Goal: Task Accomplishment & Management: Use online tool/utility

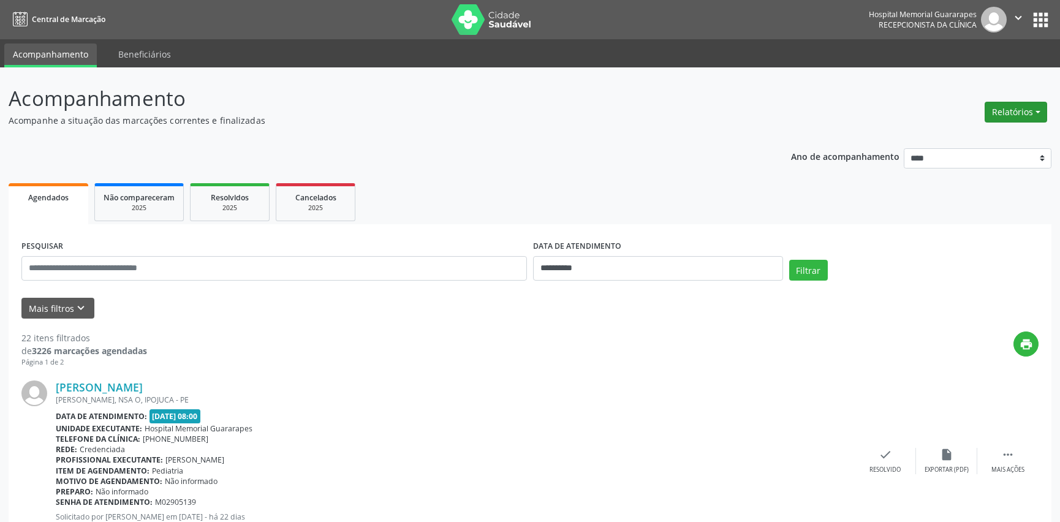
click at [1023, 108] on button "Relatórios" at bounding box center [1015, 112] width 62 height 21
click at [997, 140] on link "Agendamentos" at bounding box center [981, 137] width 132 height 17
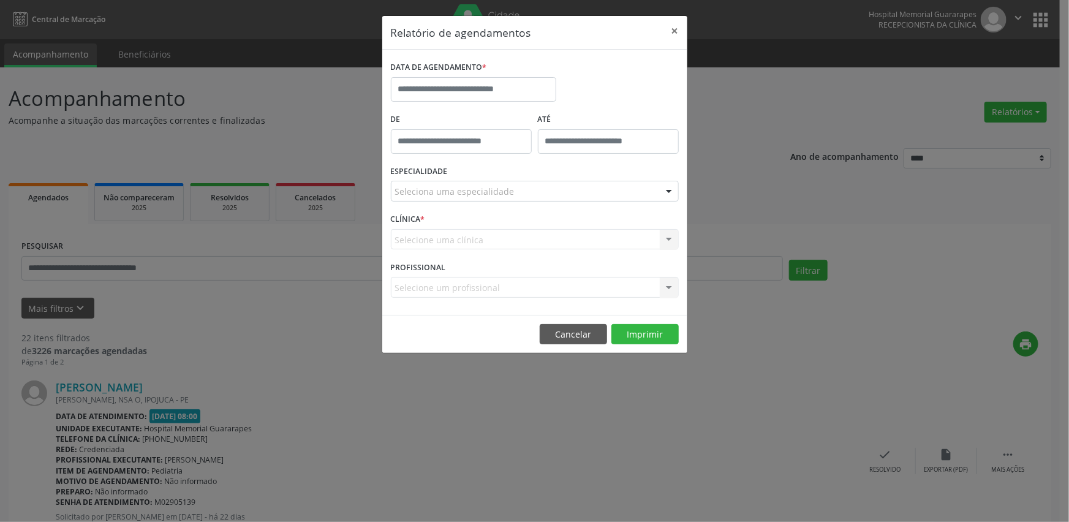
type input "*****"
click at [469, 134] on input "*****" at bounding box center [461, 141] width 141 height 25
click at [468, 108] on div "DATA DE AGENDAMENTO *" at bounding box center [474, 84] width 172 height 52
click at [672, 28] on button "×" at bounding box center [675, 31] width 25 height 30
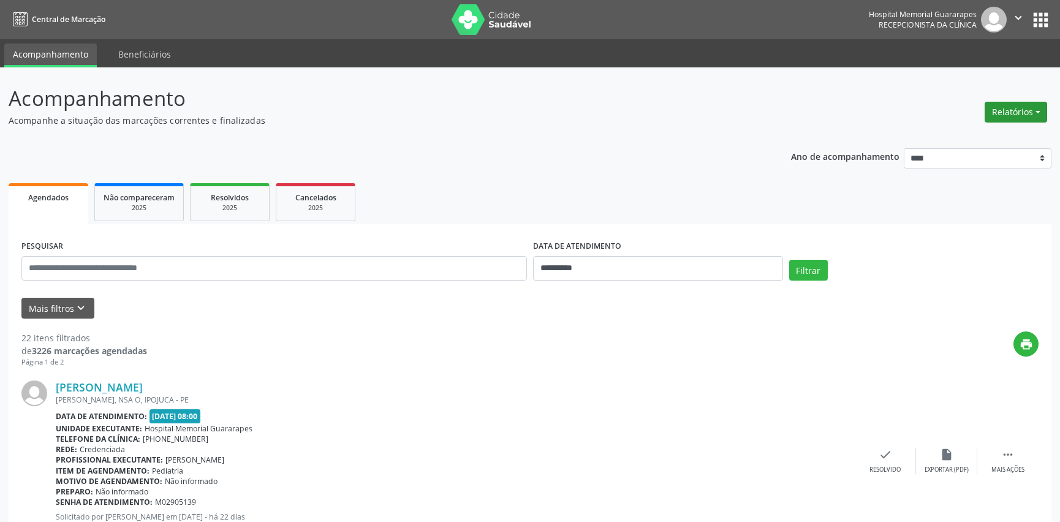
click at [1006, 110] on button "Relatórios" at bounding box center [1015, 112] width 62 height 21
click at [940, 141] on link "Agendamentos" at bounding box center [981, 137] width 132 height 17
select select "*"
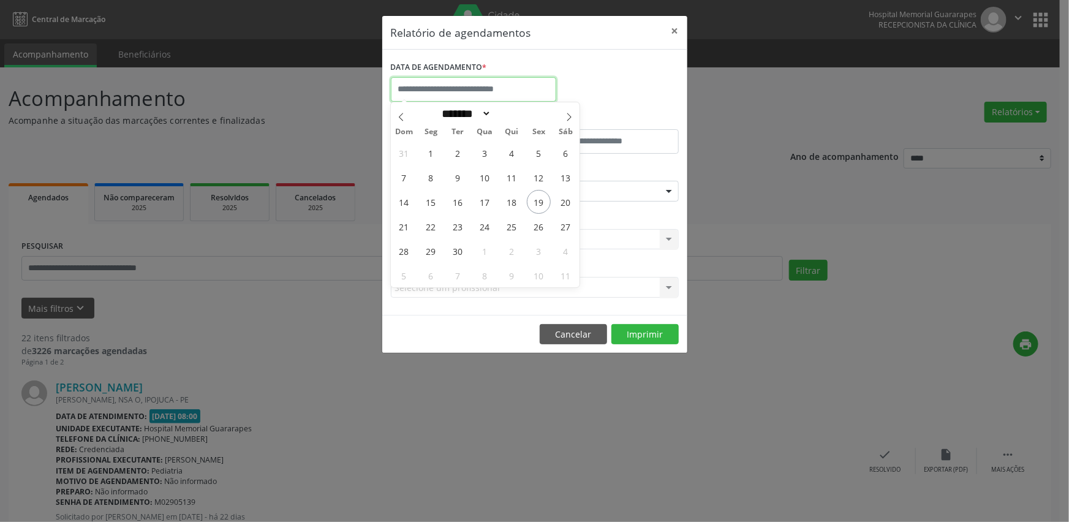
click at [431, 93] on input "text" at bounding box center [473, 89] width 165 height 25
click at [540, 227] on span "26" at bounding box center [539, 226] width 24 height 24
type input "**********"
click at [540, 227] on span "26" at bounding box center [539, 226] width 24 height 24
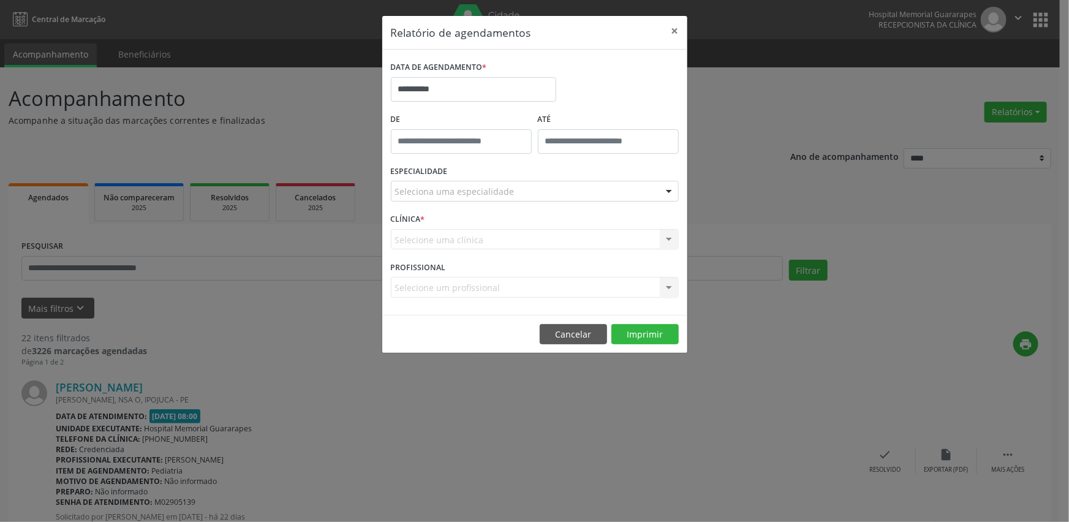
click at [579, 197] on div "Seleciona uma especialidade" at bounding box center [535, 191] width 288 height 21
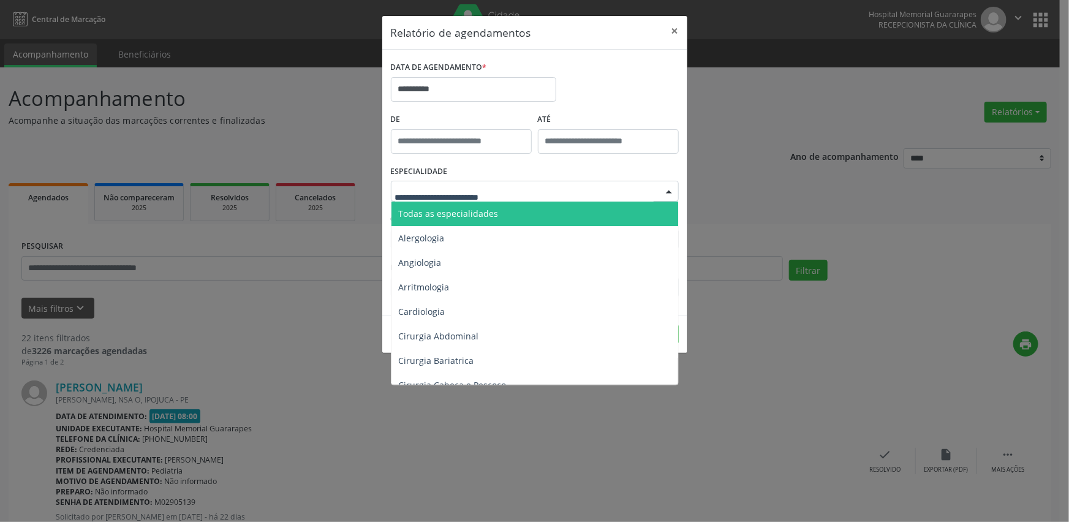
click at [573, 222] on span "Todas as especialidades" at bounding box center [535, 214] width 289 height 25
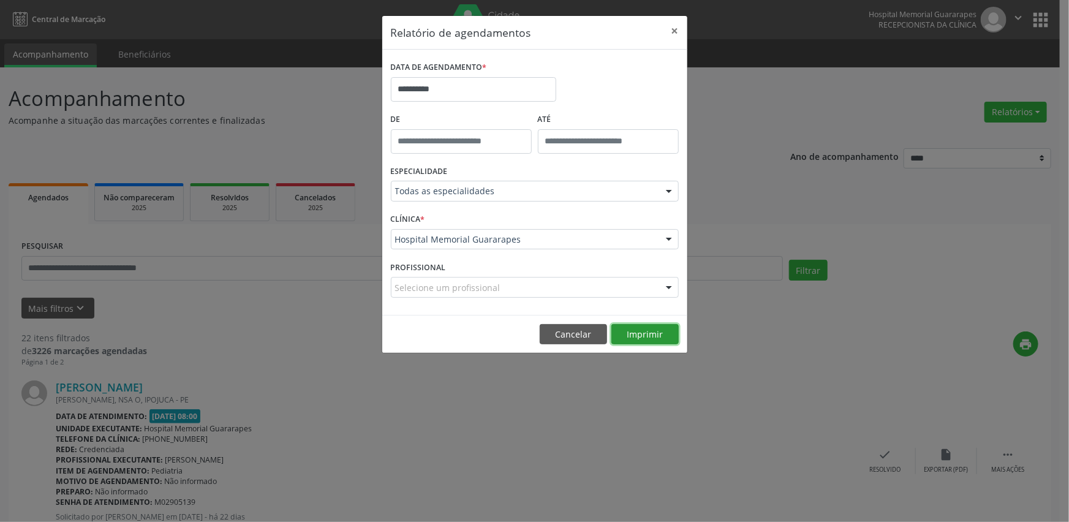
click at [640, 336] on button "Imprimir" at bounding box center [644, 334] width 67 height 21
click at [675, 28] on button "×" at bounding box center [675, 31] width 25 height 30
